Goal: Check status

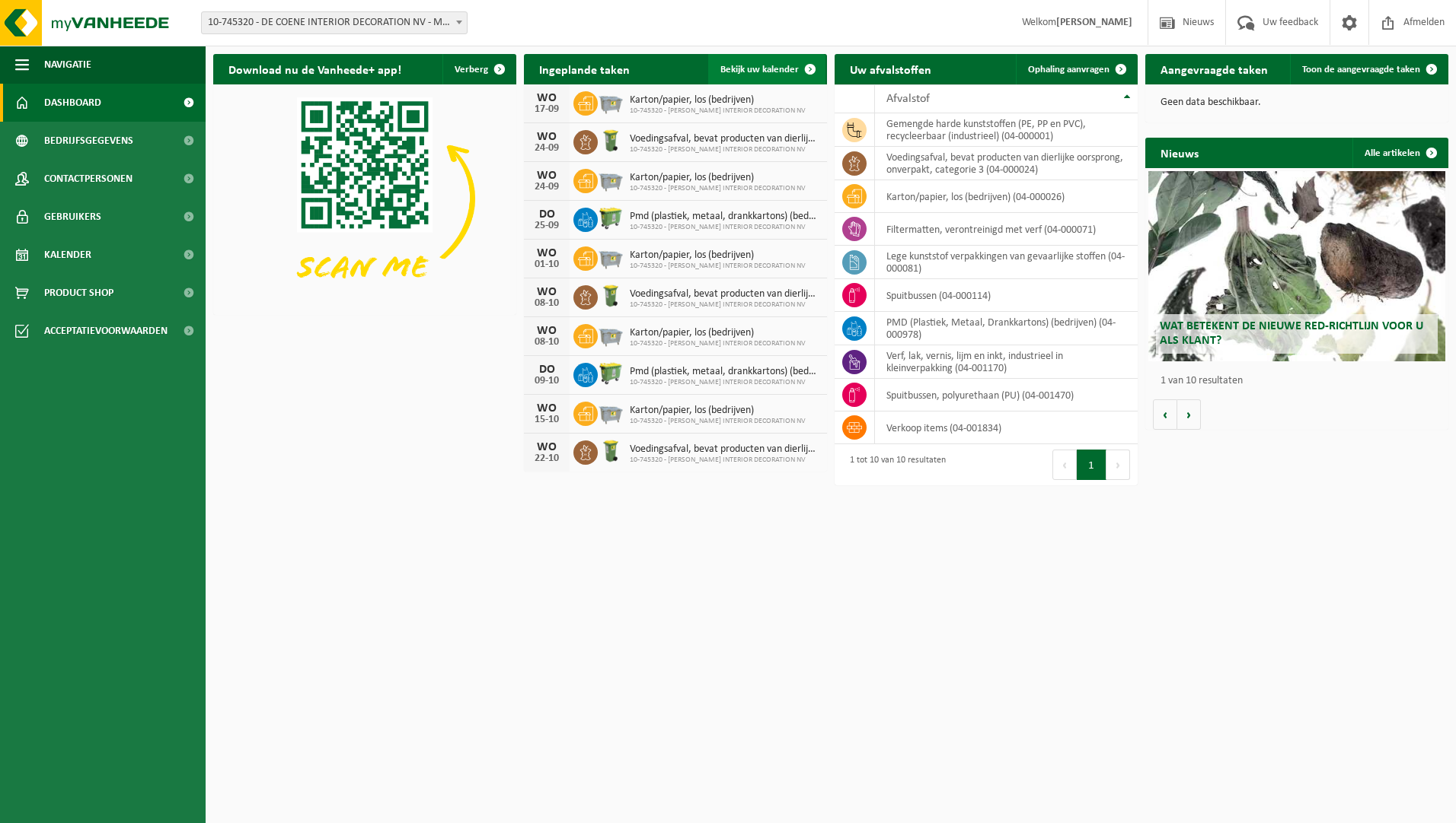
click at [775, 69] on span "Bekijk uw kalender" at bounding box center [760, 69] width 78 height 10
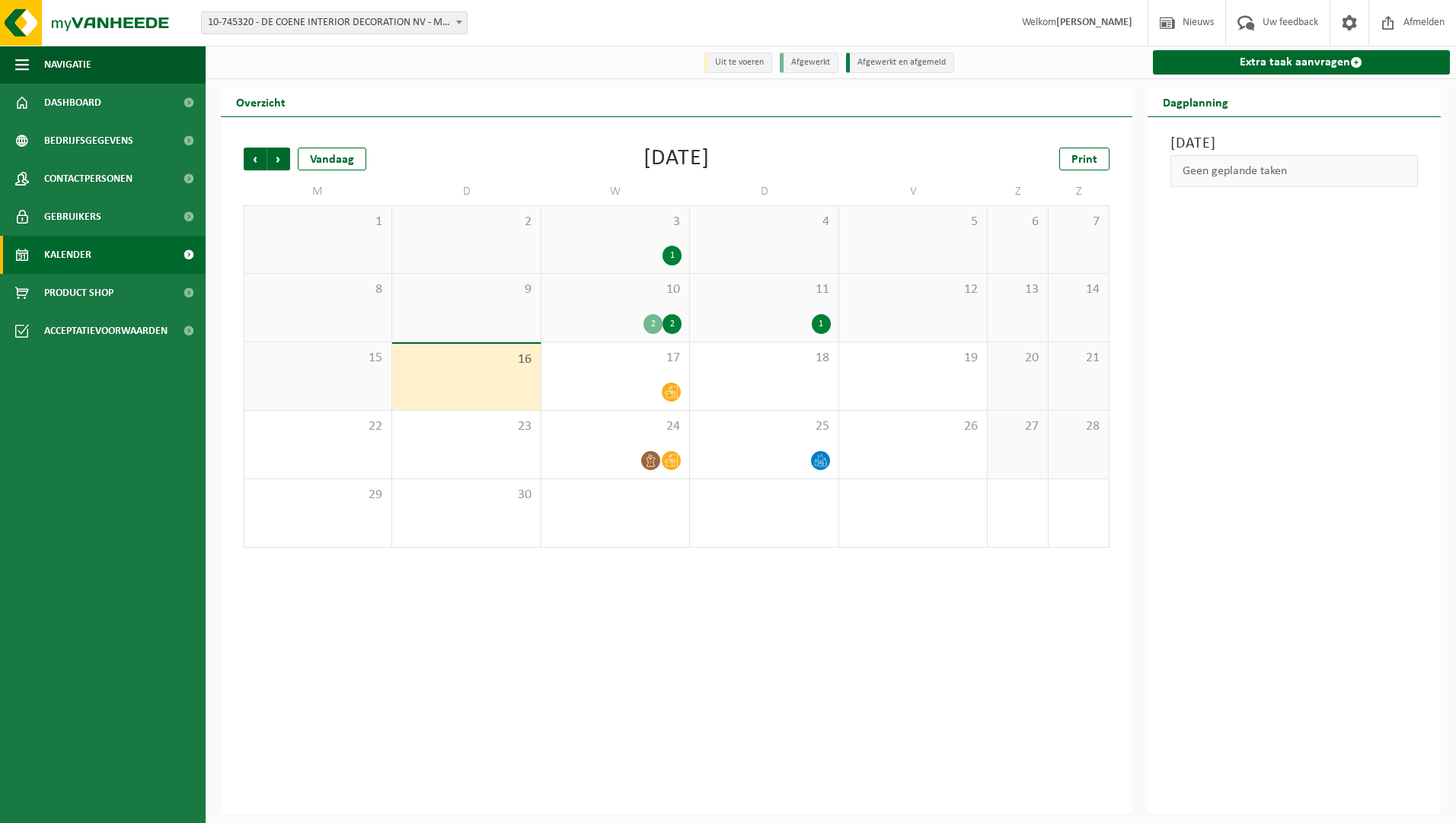
click at [526, 120] on div "Vorige Volgende Vandaag [DATE] Print M D W D V Z Z 1 2 3 1 4 5 6 7 8 9 10 2 2 1…" at bounding box center [676, 466] width 912 height 697
click at [493, 92] on div "Overzicht" at bounding box center [676, 102] width 912 height 30
click at [562, 11] on div "Vestiging: 10-745320 - DE COENE INTERIOR DECORATION NV - MARKE 10-745320 - DE C…" at bounding box center [728, 23] width 1456 height 46
click at [491, 100] on div "Overzicht" at bounding box center [676, 102] width 912 height 30
click at [456, 96] on div "Overzicht" at bounding box center [676, 102] width 912 height 30
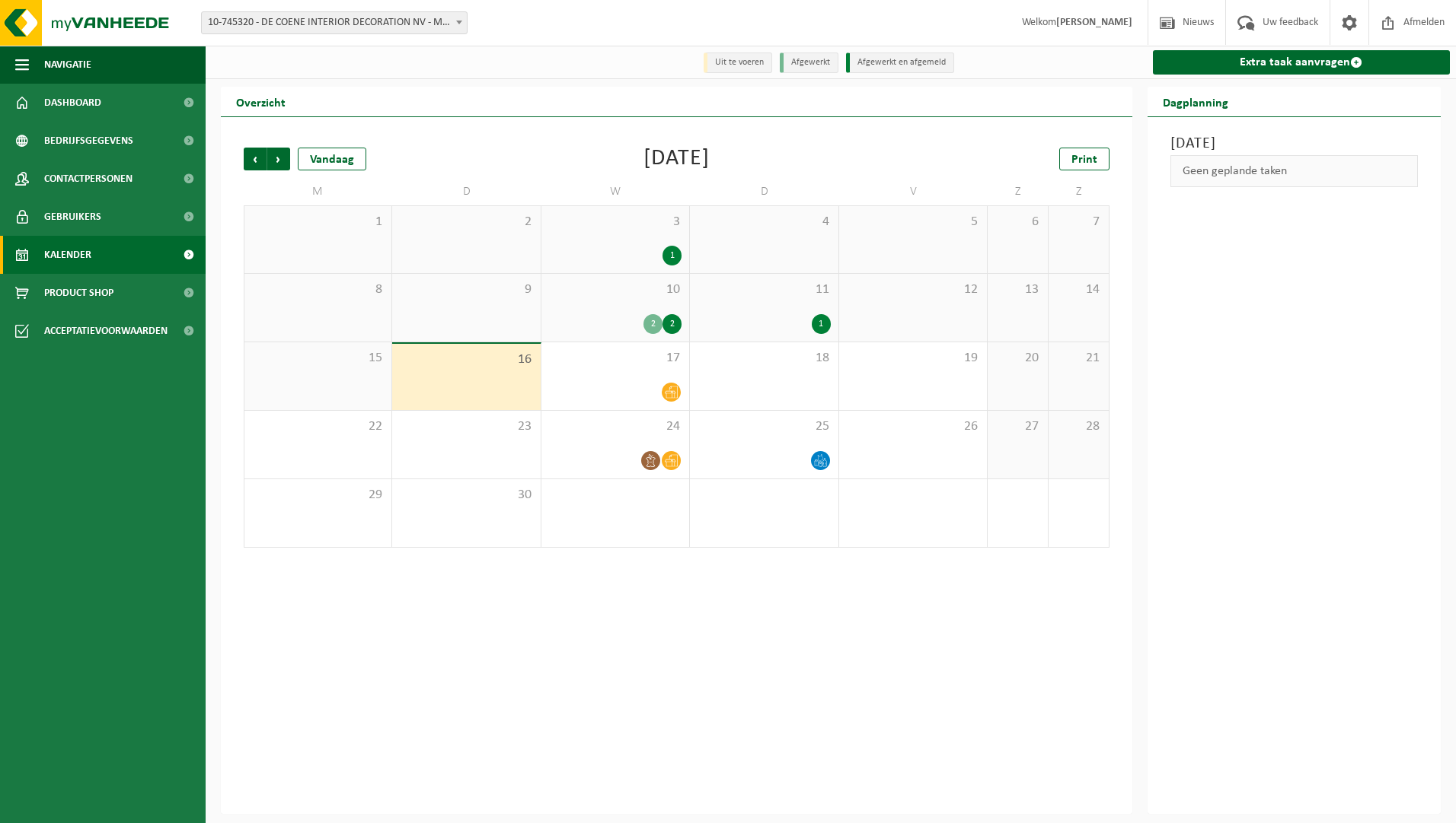
click at [426, 105] on div "Overzicht" at bounding box center [676, 102] width 912 height 30
click at [427, 89] on div "Overzicht" at bounding box center [676, 102] width 912 height 30
click at [423, 99] on div "Overzicht" at bounding box center [676, 102] width 912 height 30
click at [423, 102] on div "Overzicht" at bounding box center [676, 102] width 912 height 30
click at [437, 104] on div "Overzicht" at bounding box center [676, 102] width 912 height 30
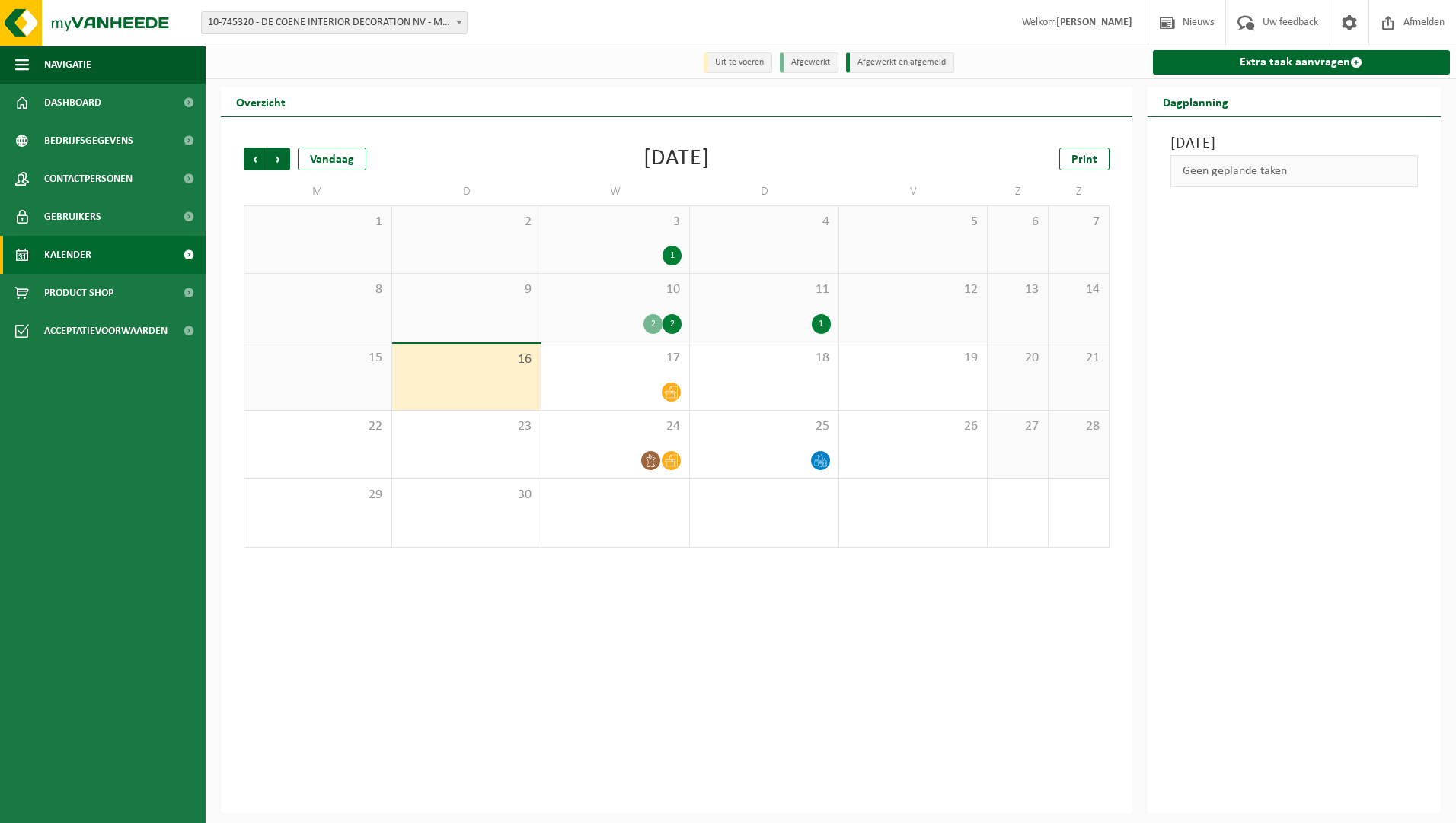
click at [443, 91] on div "Overzicht" at bounding box center [676, 102] width 912 height 30
click at [445, 105] on div "Overzicht" at bounding box center [676, 102] width 912 height 30
click at [446, 82] on div "Uit te voeren Afgewerkt Afgewerkt en afgemeld Extra taak aanvragen Overzicht Vo…" at bounding box center [728, 407] width 1456 height 814
click at [435, 125] on div "Vorige Volgende Vandaag September 2025 Print M D W D V Z Z 1 2 3 1 4 5 6 7 8 9 …" at bounding box center [676, 466] width 912 height 697
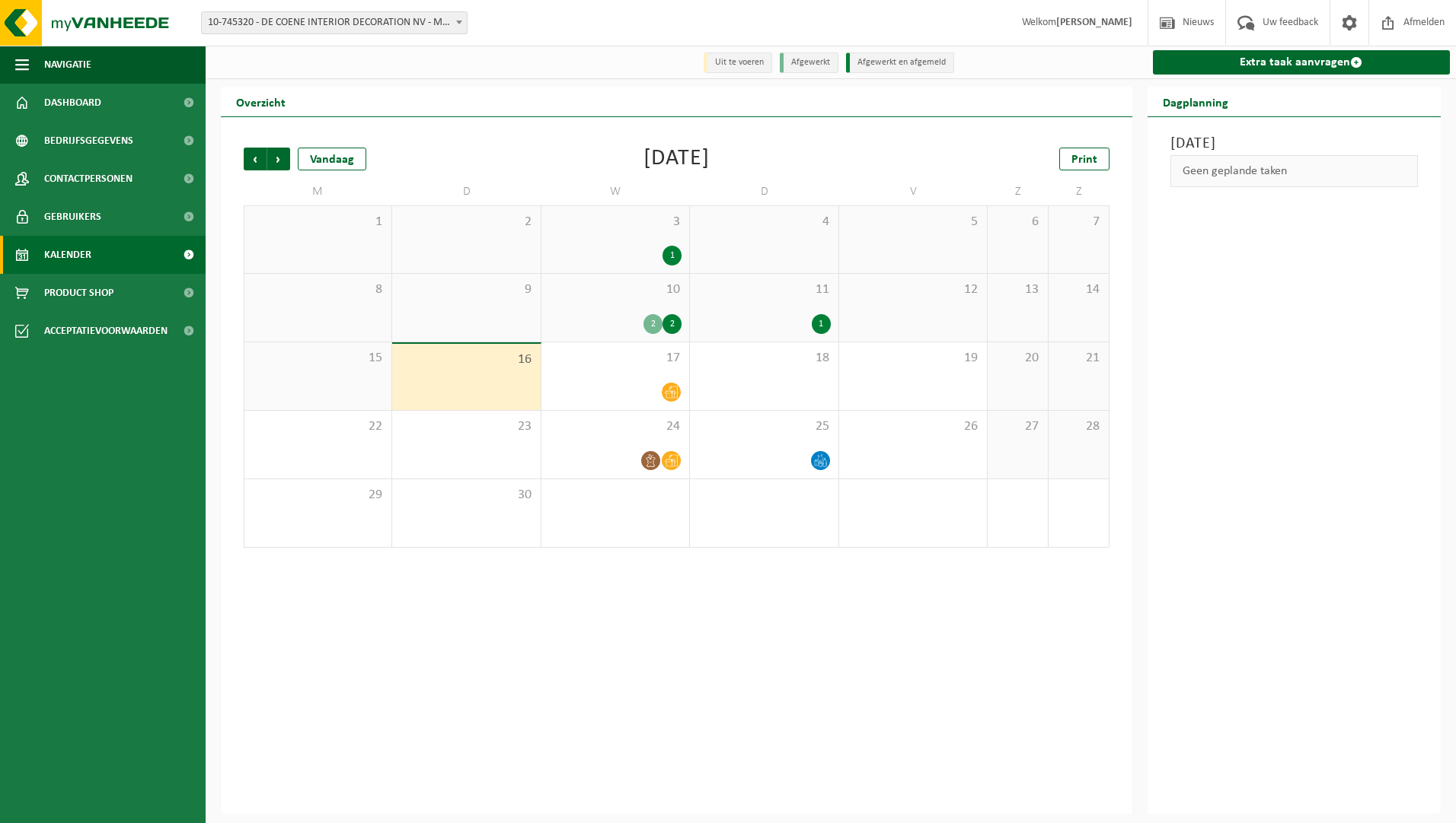
click at [450, 115] on div "Overzicht" at bounding box center [676, 102] width 912 height 30
click at [433, 122] on div "Vorige Volgende Vandaag September 2025 Print M D W D V Z Z 1 2 3 1 4 5 6 7 8 9 …" at bounding box center [676, 466] width 912 height 697
click at [418, 94] on div "Overzicht" at bounding box center [676, 102] width 912 height 30
click at [621, 697] on div "Vorige Volgende Vandaag September 2025 Print M D W D V Z Z 1 2 3 1 4 5 6 7 8 9 …" at bounding box center [676, 466] width 912 height 697
click at [565, 32] on div "Vestiging: 10-745320 - DE COENE INTERIOR DECORATION NV - MARKE 10-745320 - DE C…" at bounding box center [728, 23] width 1456 height 46
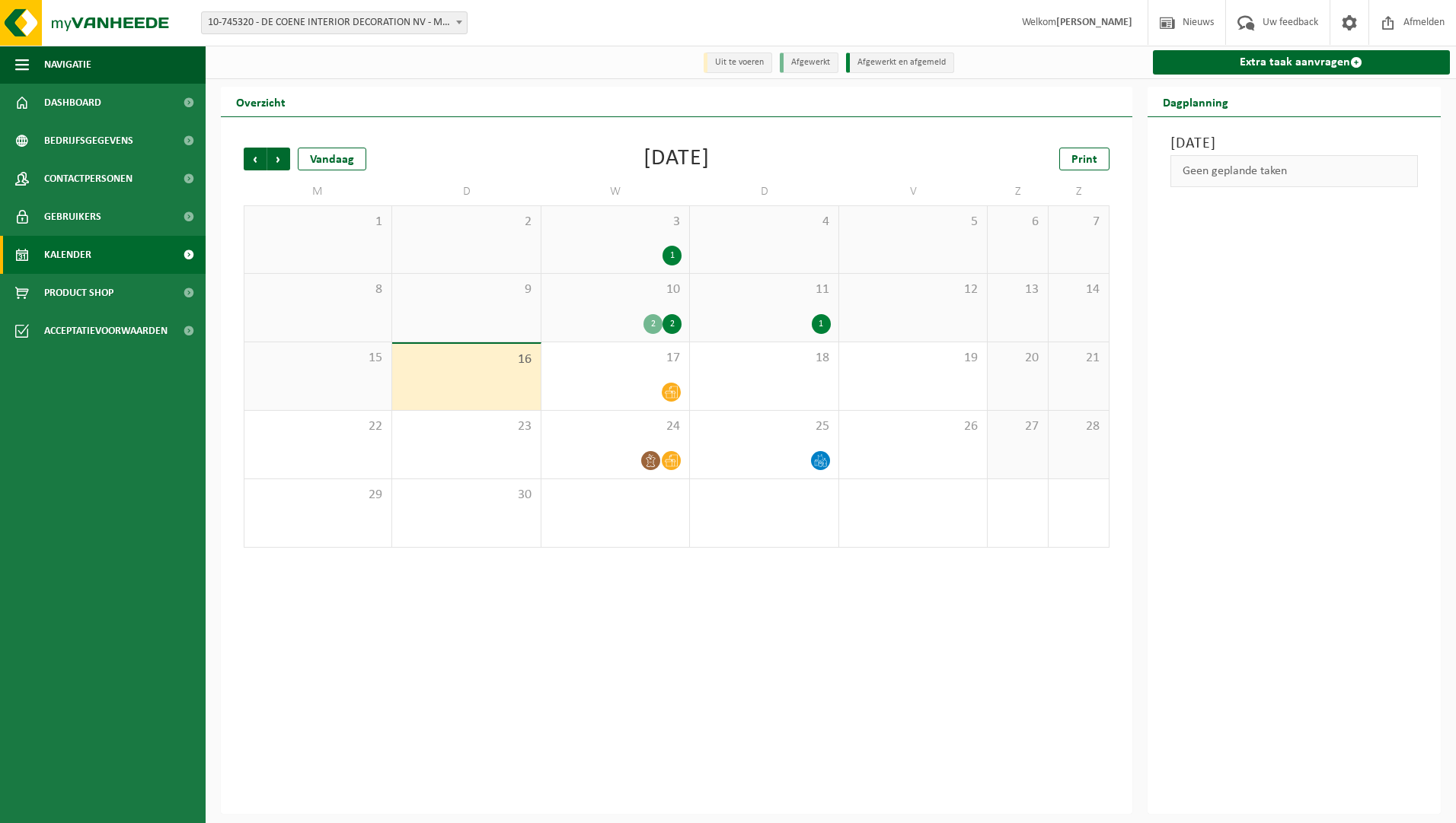
click at [408, 109] on div "Overzicht" at bounding box center [676, 102] width 912 height 30
